Goal: Use online tool/utility: Use online tool/utility

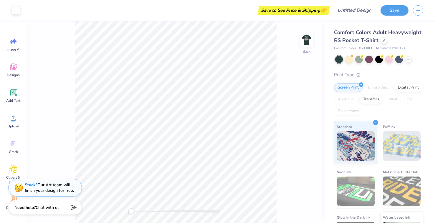
click at [299, 43] on div "Back" at bounding box center [176, 122] width 298 height 202
click at [311, 38] on img at bounding box center [307, 40] width 24 height 24
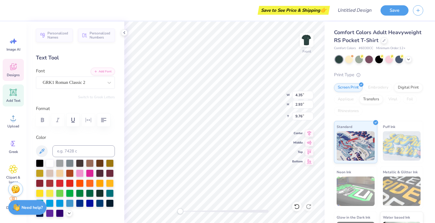
type textarea "D"
type textarea "OK"
type textarea "O K"
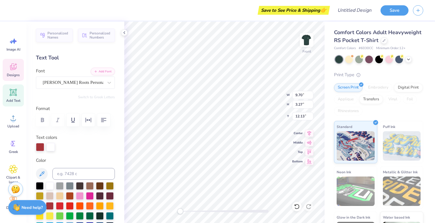
scroll to position [0, 0]
type textarea "Santa Con"
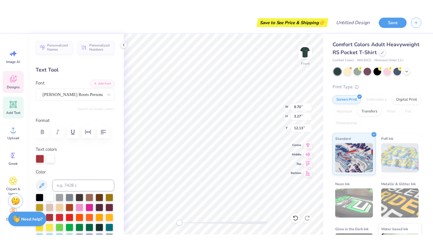
scroll to position [0, 1]
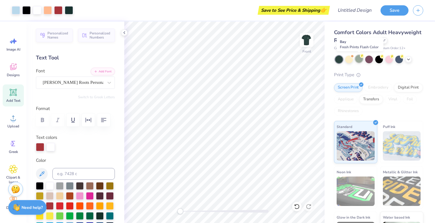
click at [359, 59] on div at bounding box center [359, 59] width 8 height 8
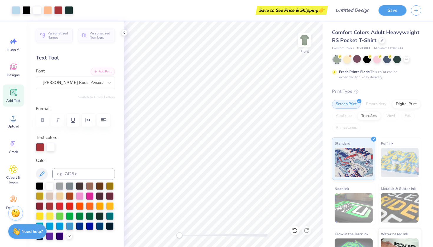
click at [14, 89] on icon at bounding box center [13, 92] width 9 height 9
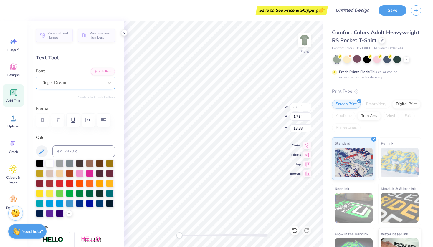
type textarea "2025"
click at [78, 83] on div "Super Dream" at bounding box center [73, 82] width 62 height 9
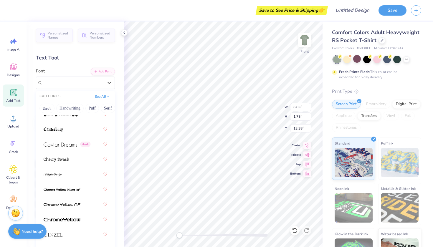
scroll to position [921, 0]
click at [68, 145] on img at bounding box center [61, 144] width 34 height 4
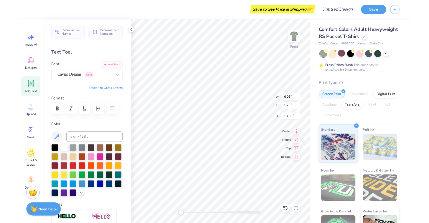
scroll to position [3, 0]
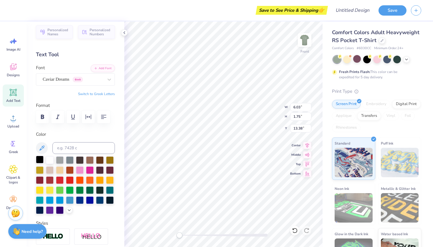
click at [39, 159] on div at bounding box center [40, 160] width 8 height 8
type input "7.89"
type input "6.46"
type input "7.38"
type input "2.36"
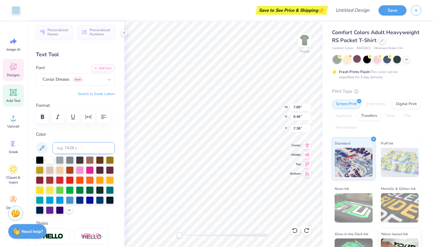
type input "0.82"
type input "8.22"
type textarea "O K"
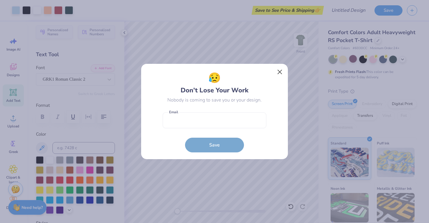
click at [280, 73] on button "Close" at bounding box center [279, 72] width 11 height 11
